Goal: Navigation & Orientation: Go to known website

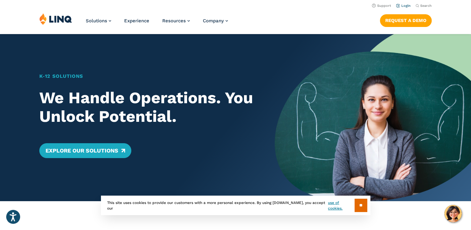
click at [401, 7] on link "Login" at bounding box center [403, 6] width 15 height 4
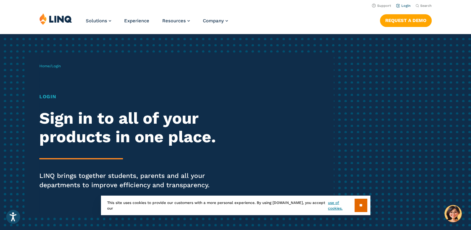
click at [403, 3] on li "Login" at bounding box center [403, 5] width 15 height 7
click at [403, 4] on link "Login" at bounding box center [403, 6] width 15 height 4
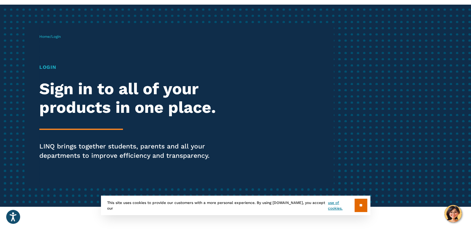
scroll to position [31, 0]
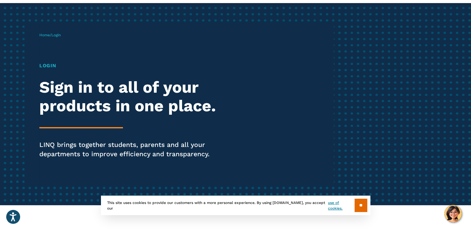
click at [46, 68] on h1 "Login" at bounding box center [129, 65] width 181 height 7
click at [51, 35] on span "Home / Login" at bounding box center [49, 35] width 21 height 4
drag, startPoint x: 56, startPoint y: 81, endPoint x: 78, endPoint y: 121, distance: 44.9
click at [56, 81] on h2 "Sign in to all of your products in one place." at bounding box center [129, 96] width 181 height 37
click at [78, 121] on div "Login Sign in to all of your products in one place. LINQ brings together studen…" at bounding box center [129, 119] width 181 height 114
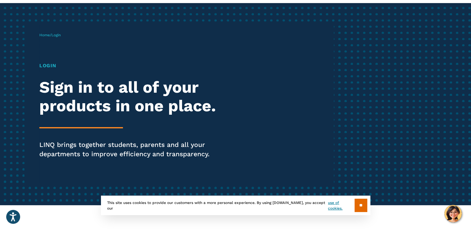
click at [73, 126] on div "Login Sign in to all of your products in one place. LINQ brings together studen…" at bounding box center [129, 119] width 181 height 114
click at [70, 151] on p "LINQ brings together students, parents and all your departments to improve effi…" at bounding box center [129, 149] width 181 height 19
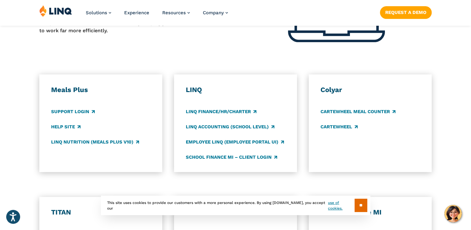
scroll to position [310, 0]
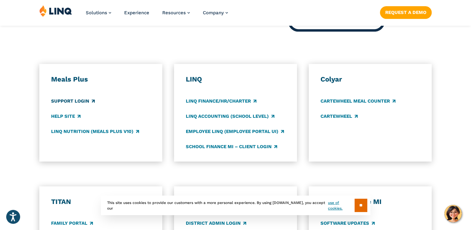
click at [70, 99] on link "Support Login" at bounding box center [73, 101] width 44 height 7
